Goal: Navigation & Orientation: Find specific page/section

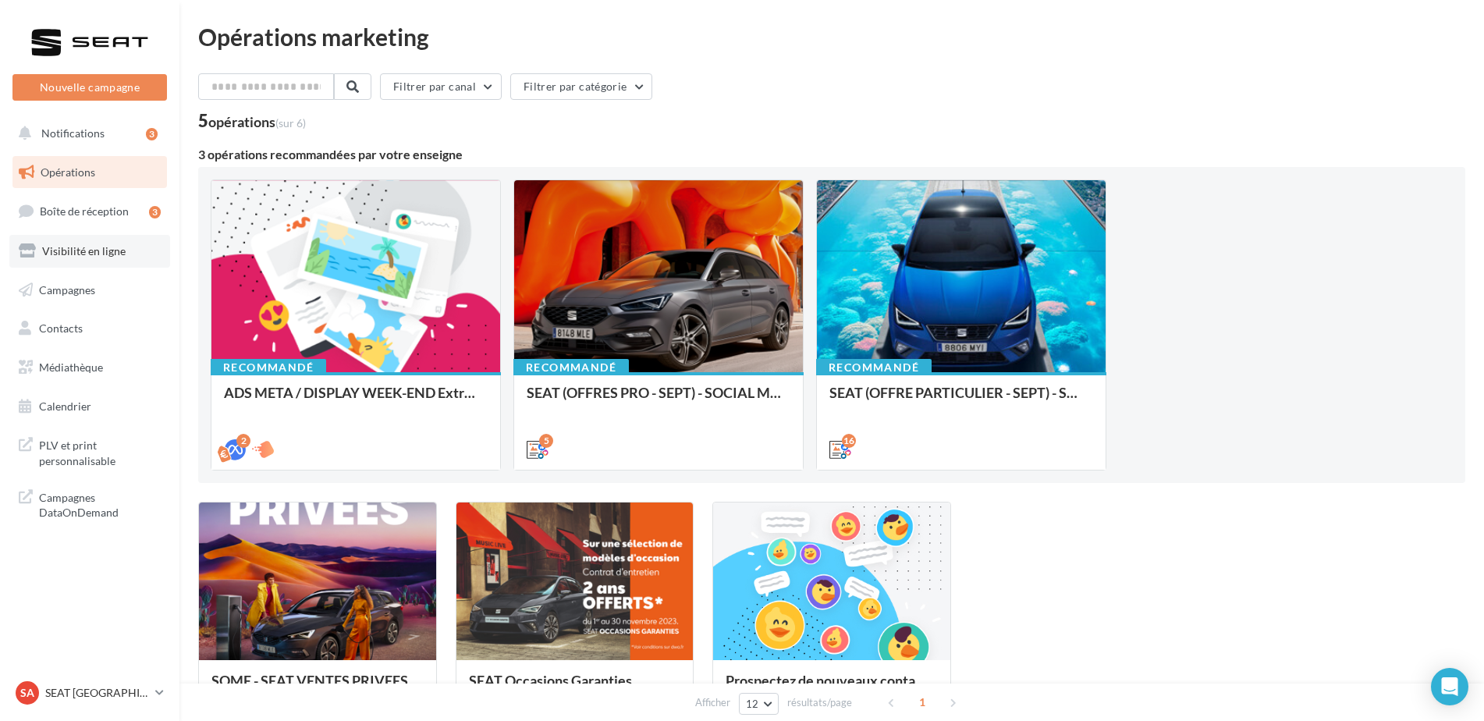
click at [101, 254] on span "Visibilité en ligne" at bounding box center [83, 250] width 83 height 13
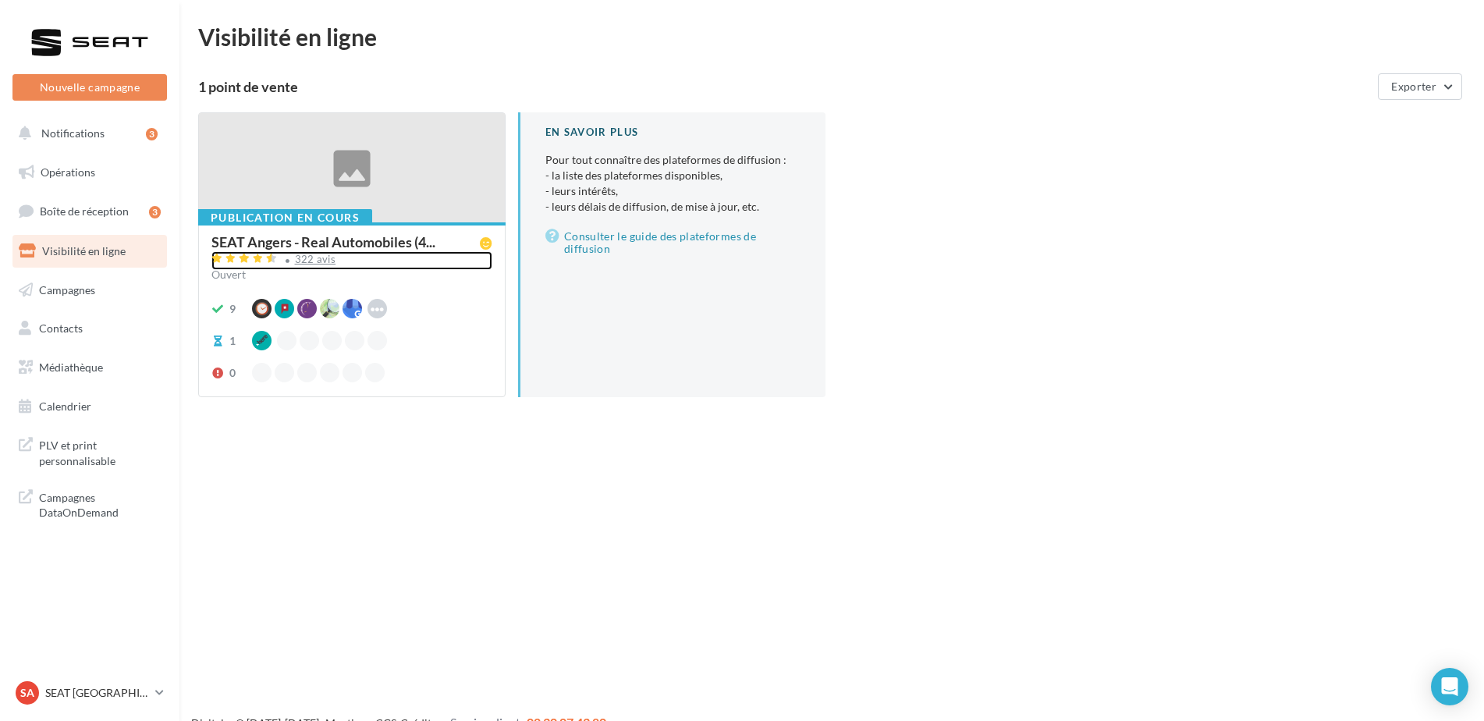
click at [312, 262] on div "322 avis" at bounding box center [315, 259] width 41 height 10
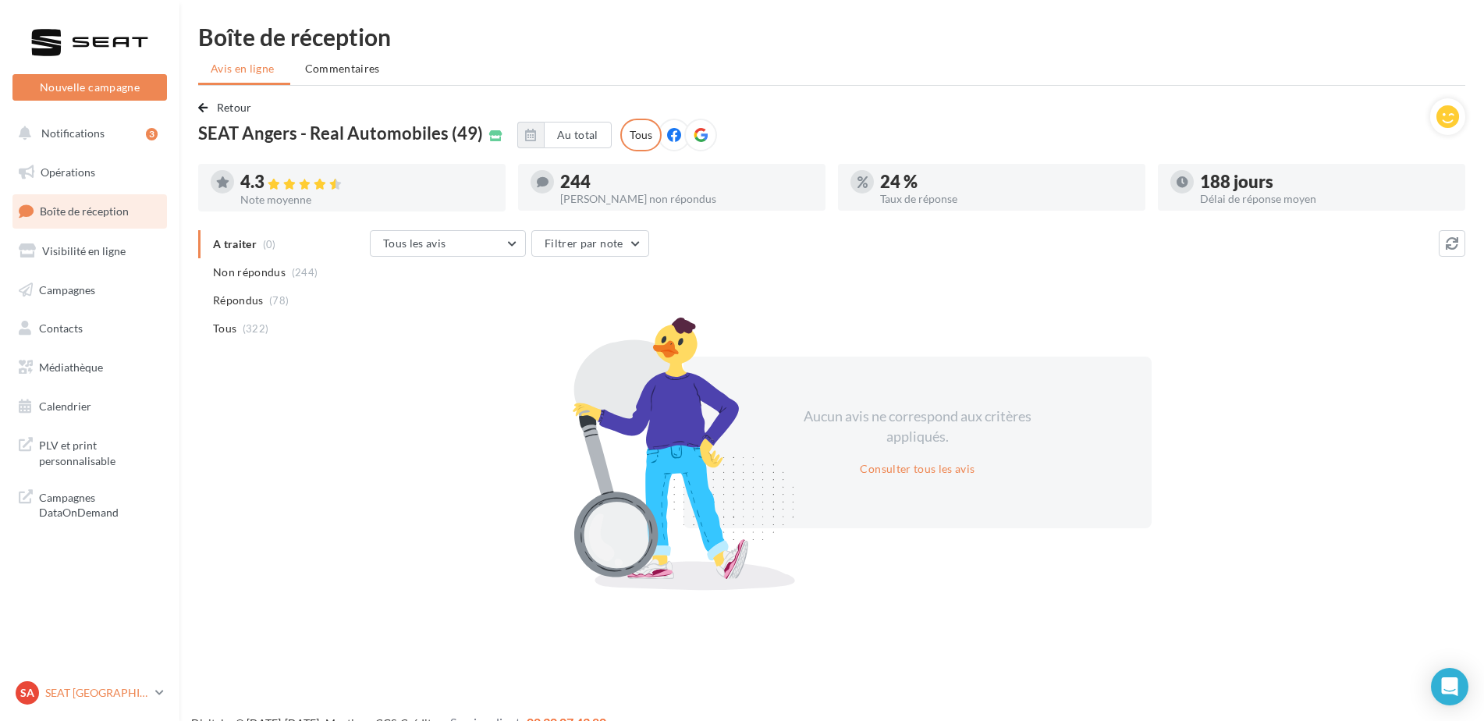
click at [48, 679] on link "SA SEAT ANGERS SEAT-ANGERS" at bounding box center [89, 693] width 154 height 30
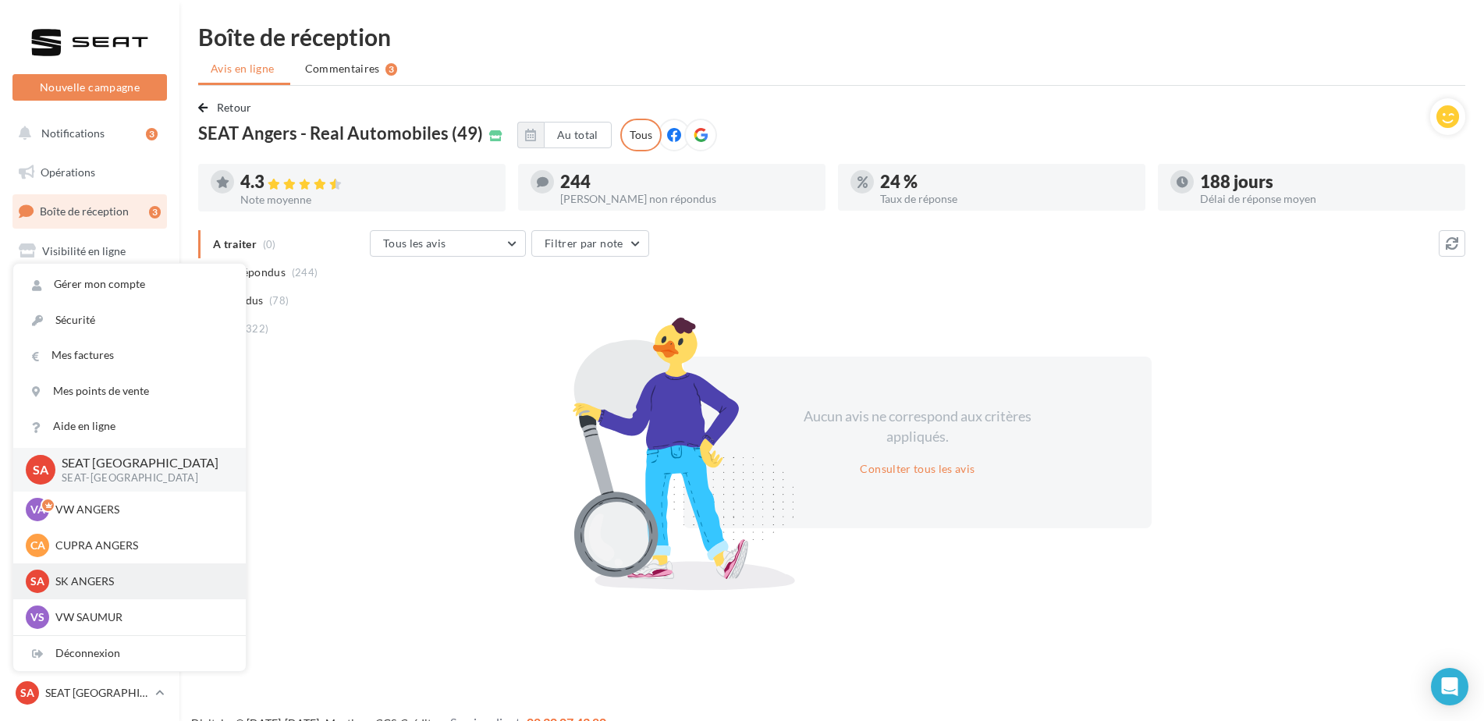
click at [100, 589] on p "SK ANGERS" at bounding box center [141, 581] width 172 height 16
